Goal: Task Accomplishment & Management: Manage account settings

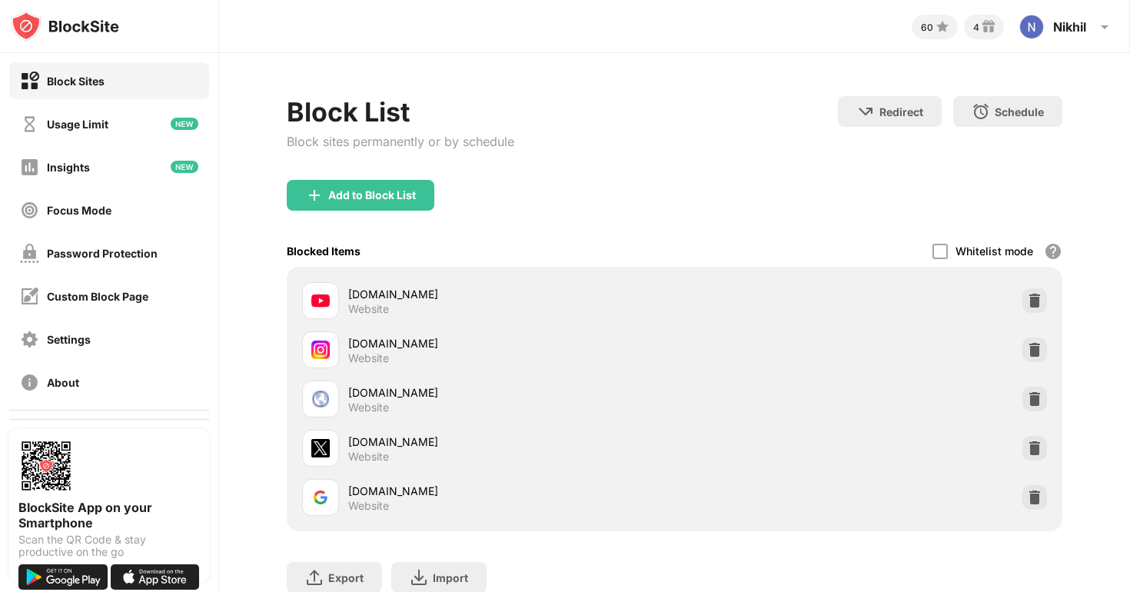
scroll to position [58, 0]
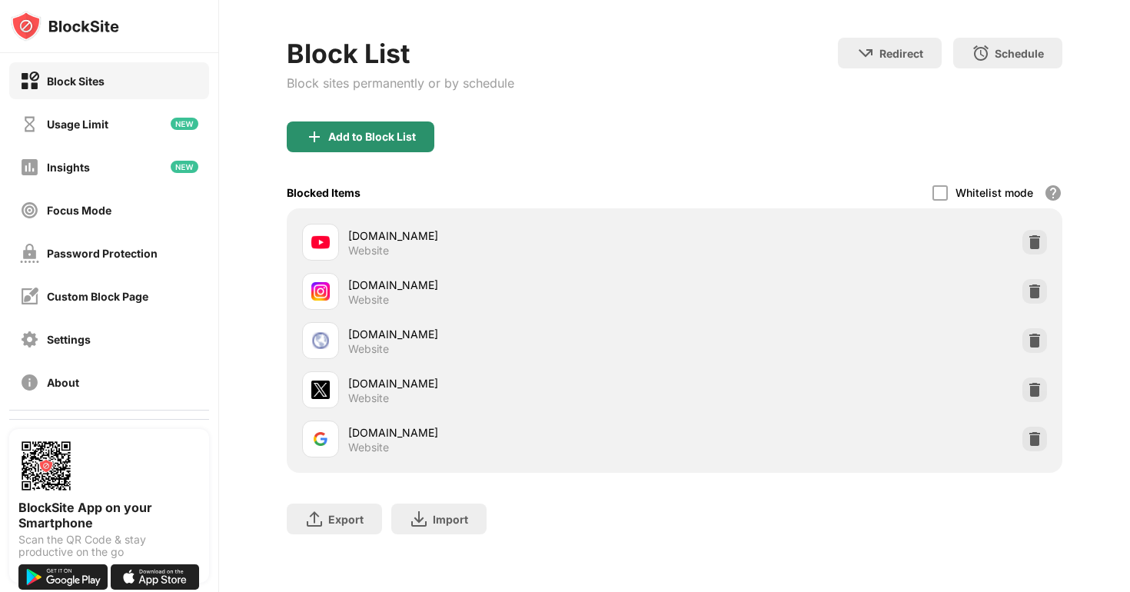
click at [391, 140] on div "Add to Block List" at bounding box center [372, 137] width 88 height 12
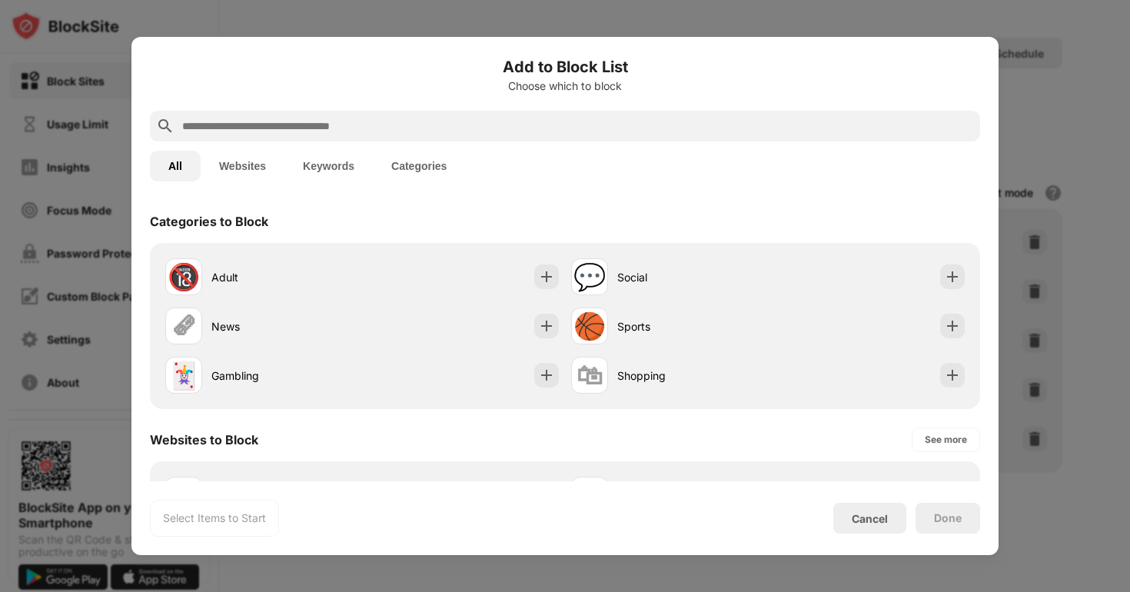
click at [322, 121] on input "text" at bounding box center [577, 126] width 793 height 18
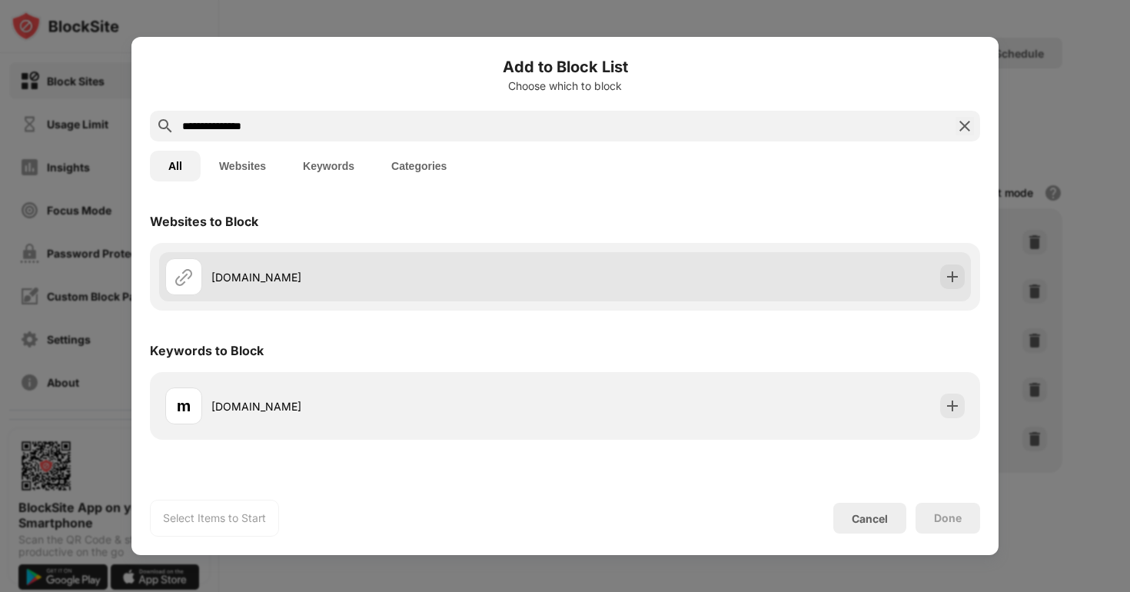
type input "**********"
click at [224, 294] on div "[DOMAIN_NAME]" at bounding box center [365, 276] width 400 height 37
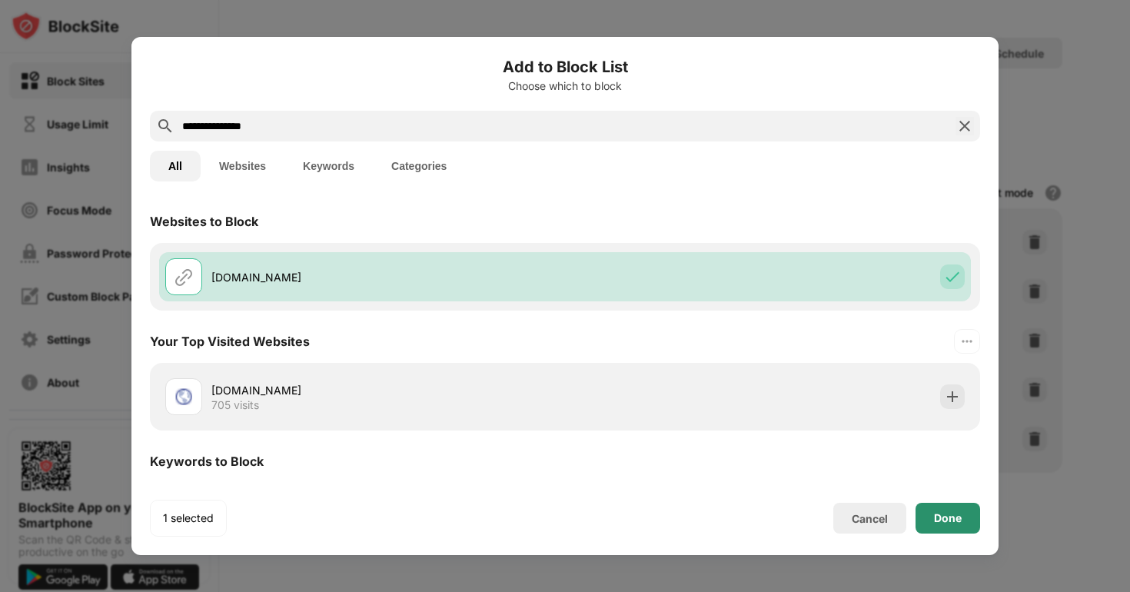
click at [932, 519] on div "Done" at bounding box center [948, 518] width 65 height 31
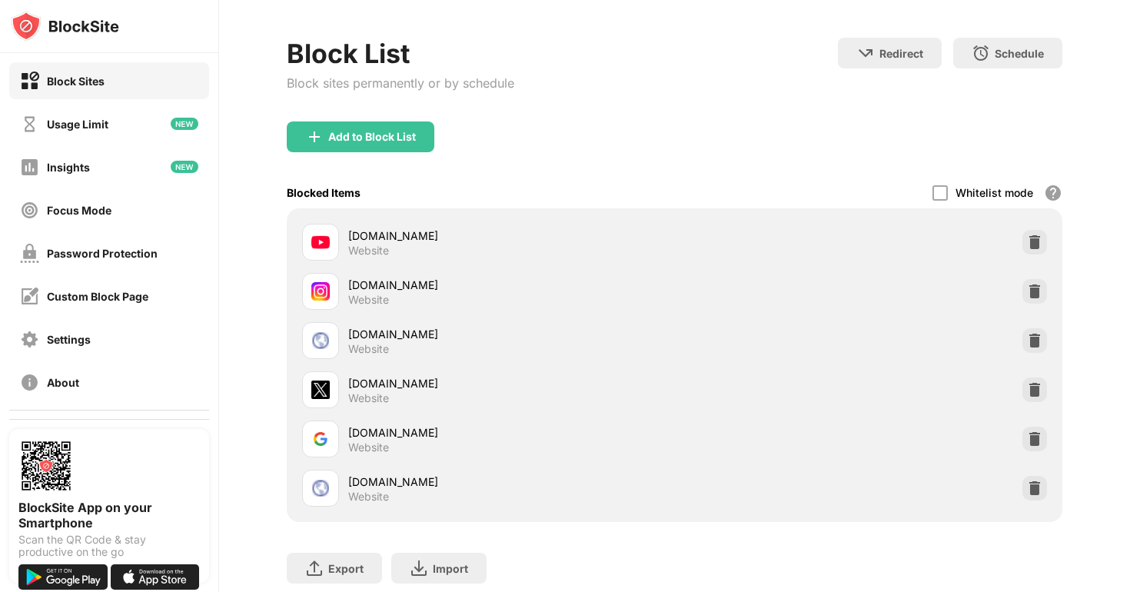
scroll to position [96, 0]
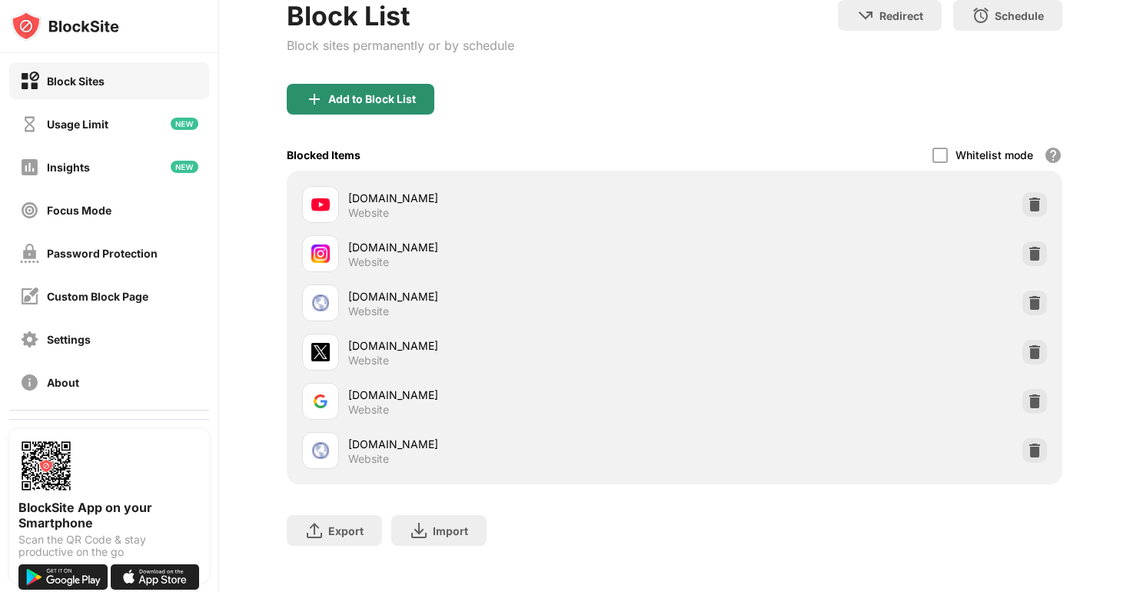
click at [397, 103] on div "Add to Block List" at bounding box center [372, 99] width 88 height 12
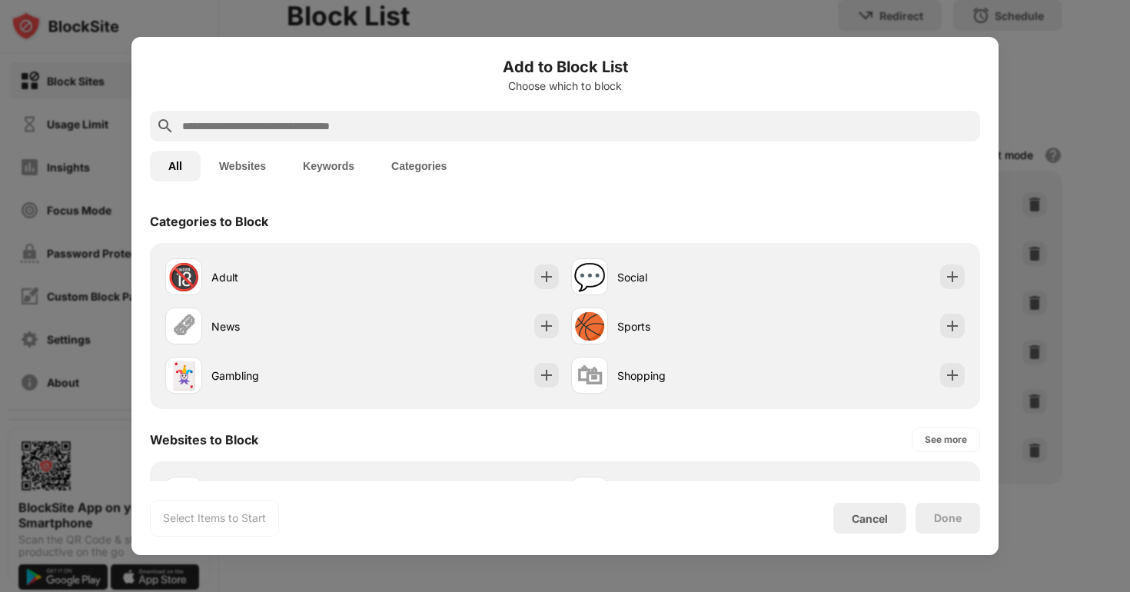
click at [326, 117] on input "text" at bounding box center [577, 126] width 793 height 18
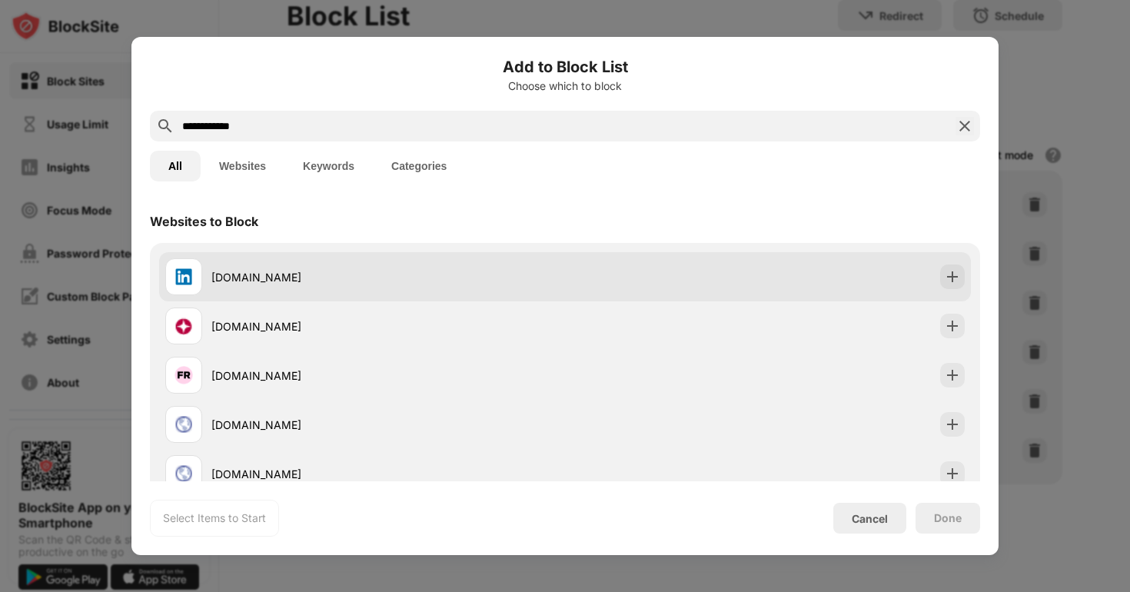
type input "**********"
click at [253, 274] on div "[DOMAIN_NAME]" at bounding box center [388, 277] width 354 height 16
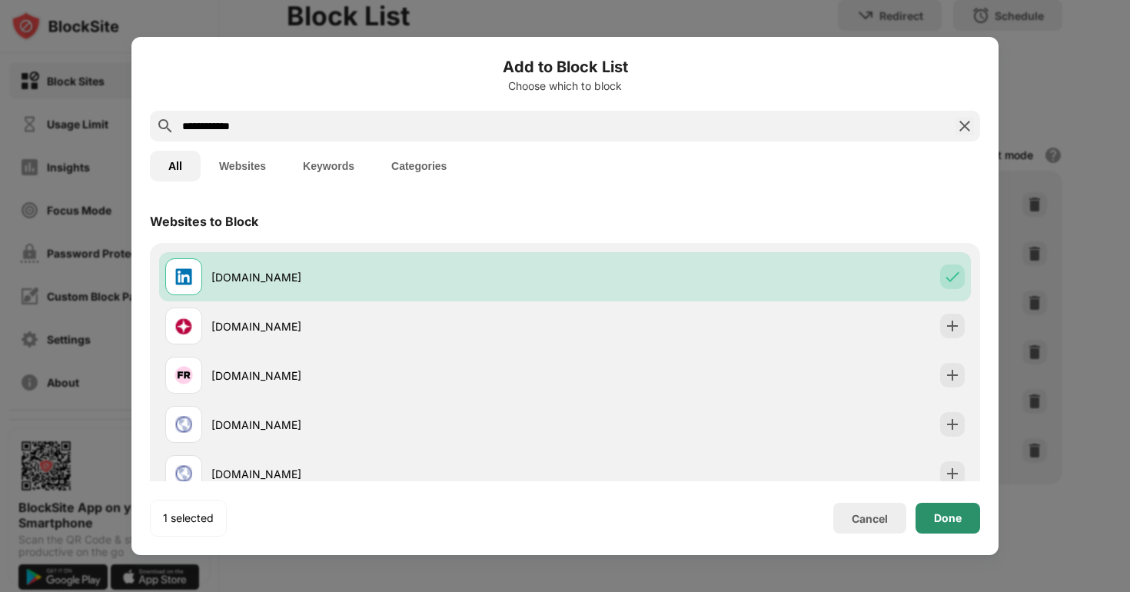
click at [961, 517] on div "Done" at bounding box center [948, 518] width 28 height 12
